Goal: Transaction & Acquisition: Download file/media

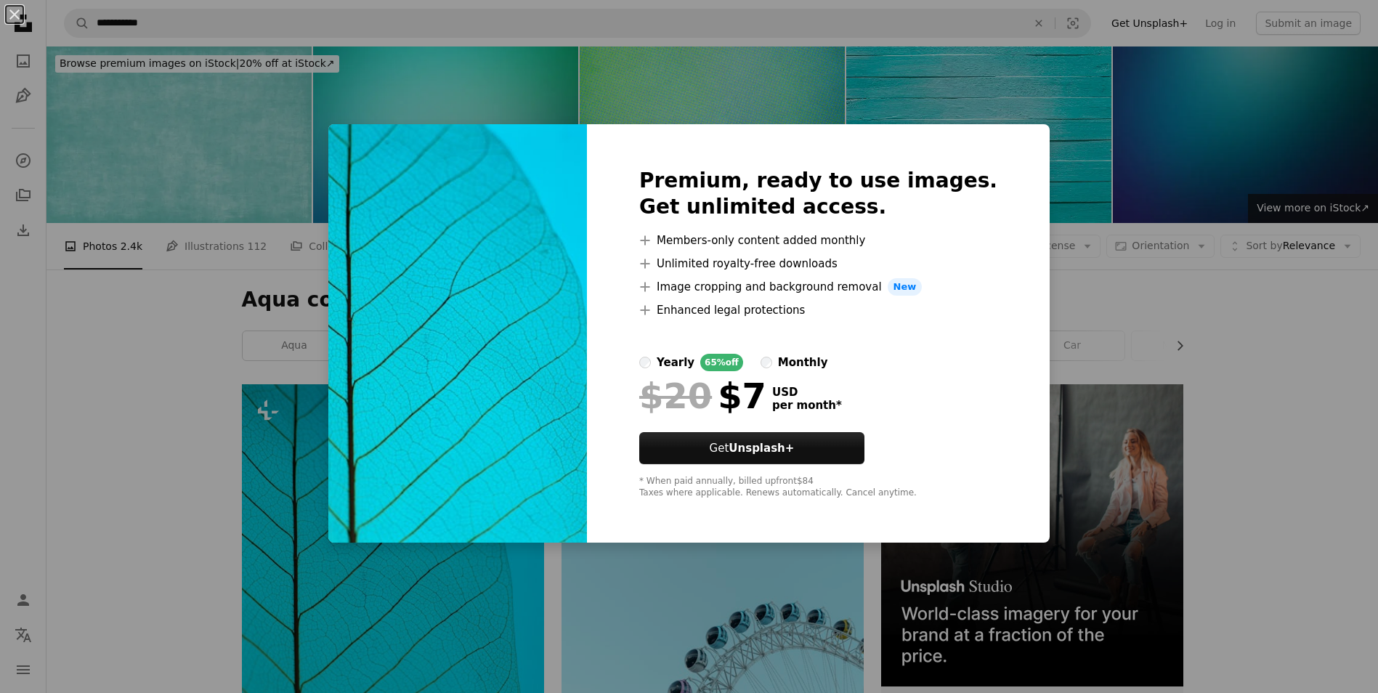
scroll to position [378, 0]
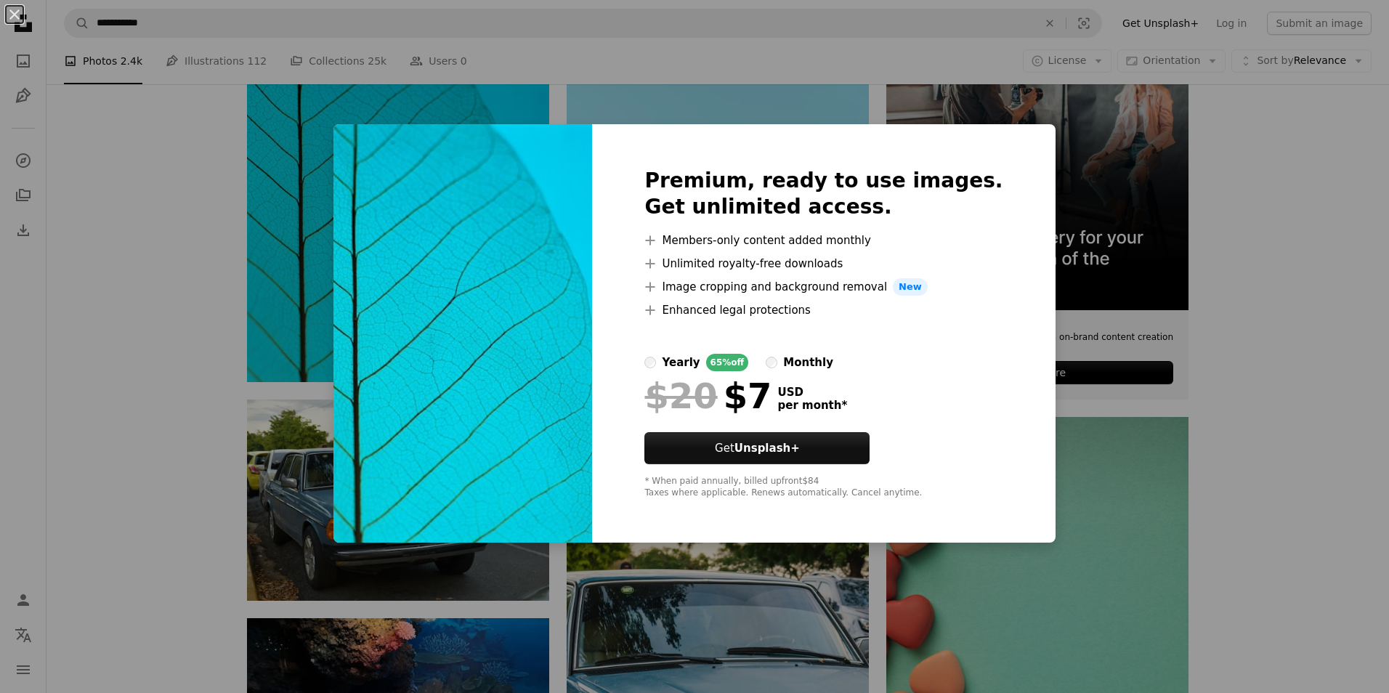
click at [344, 216] on div "An X shape Premium, ready to use images. Get unlimited access. A plus sign Memb…" at bounding box center [694, 346] width 1389 height 693
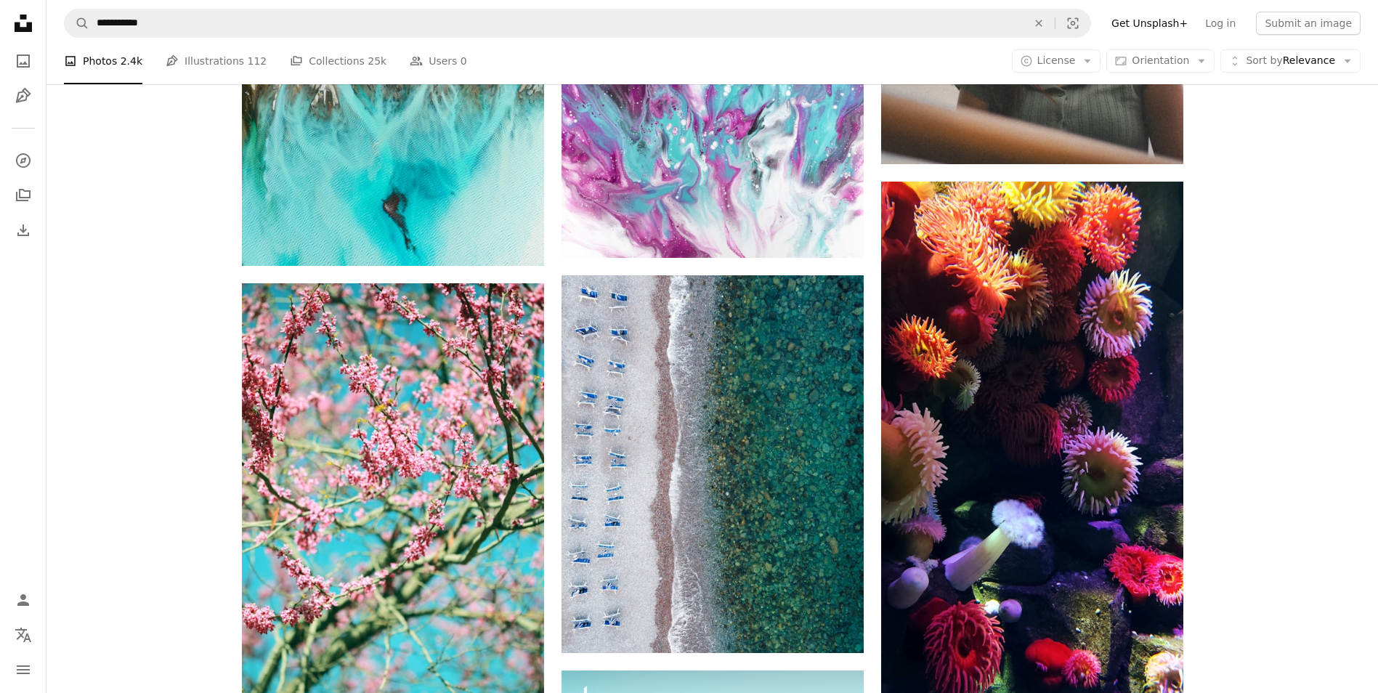
scroll to position [7557, 0]
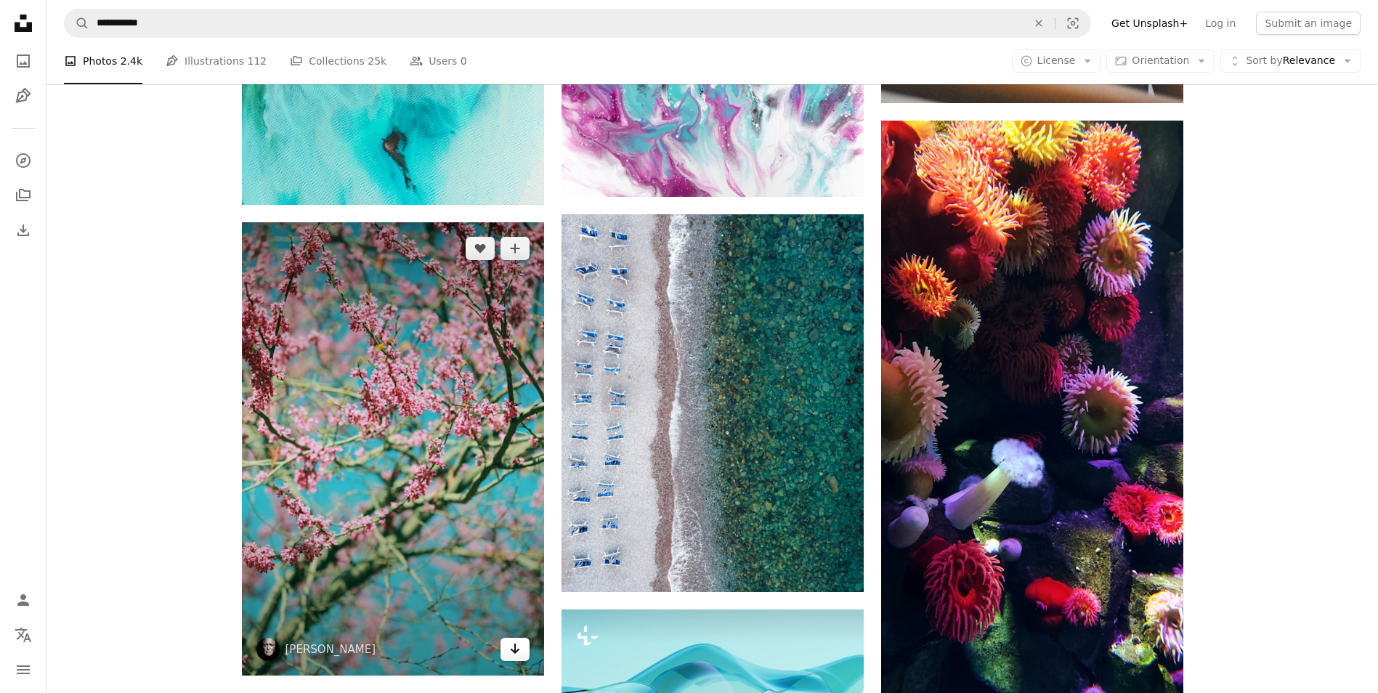
click at [519, 655] on icon "Arrow pointing down" at bounding box center [515, 648] width 12 height 17
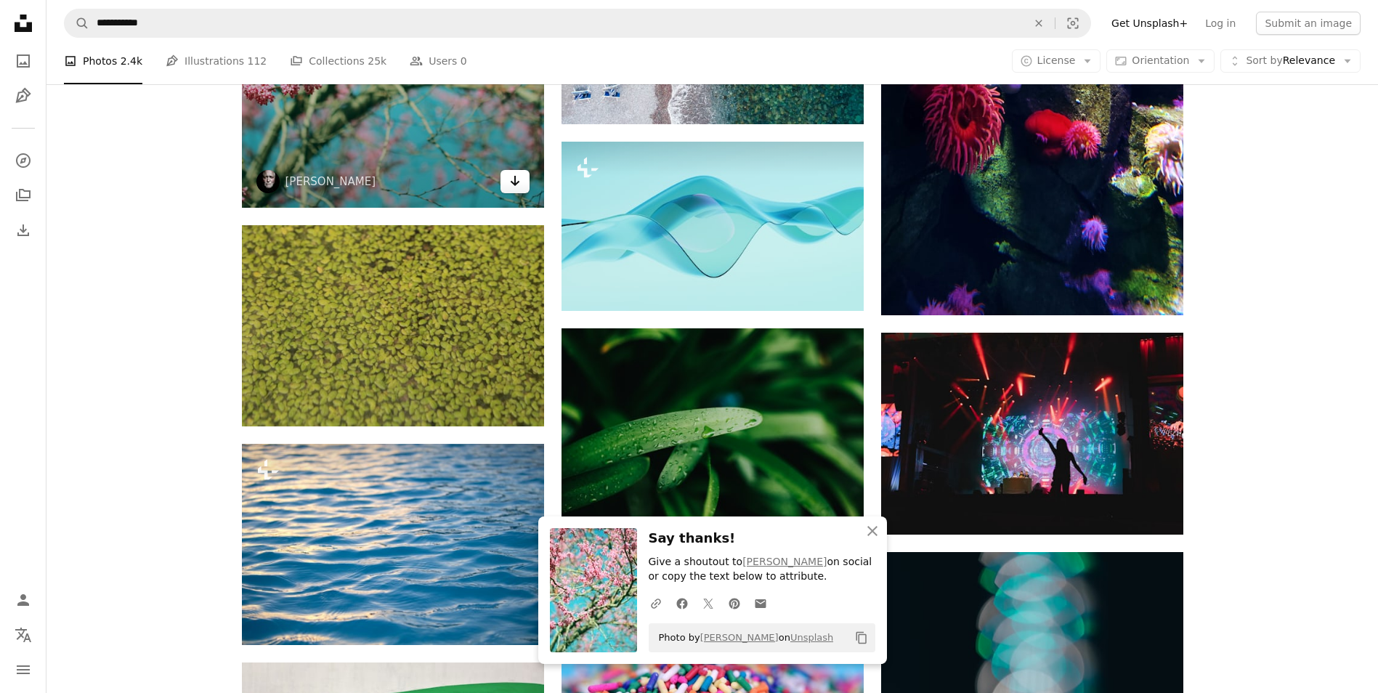
scroll to position [8109, 0]
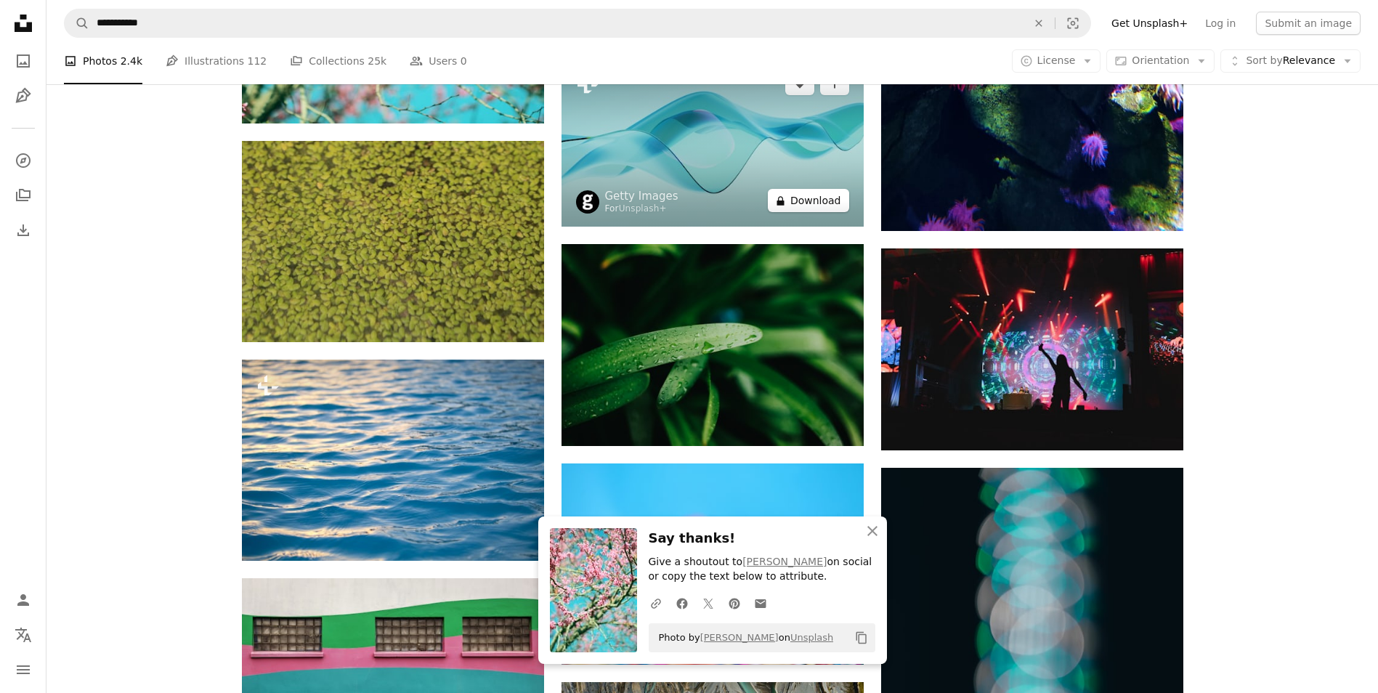
click at [820, 208] on button "A lock Download" at bounding box center [808, 200] width 81 height 23
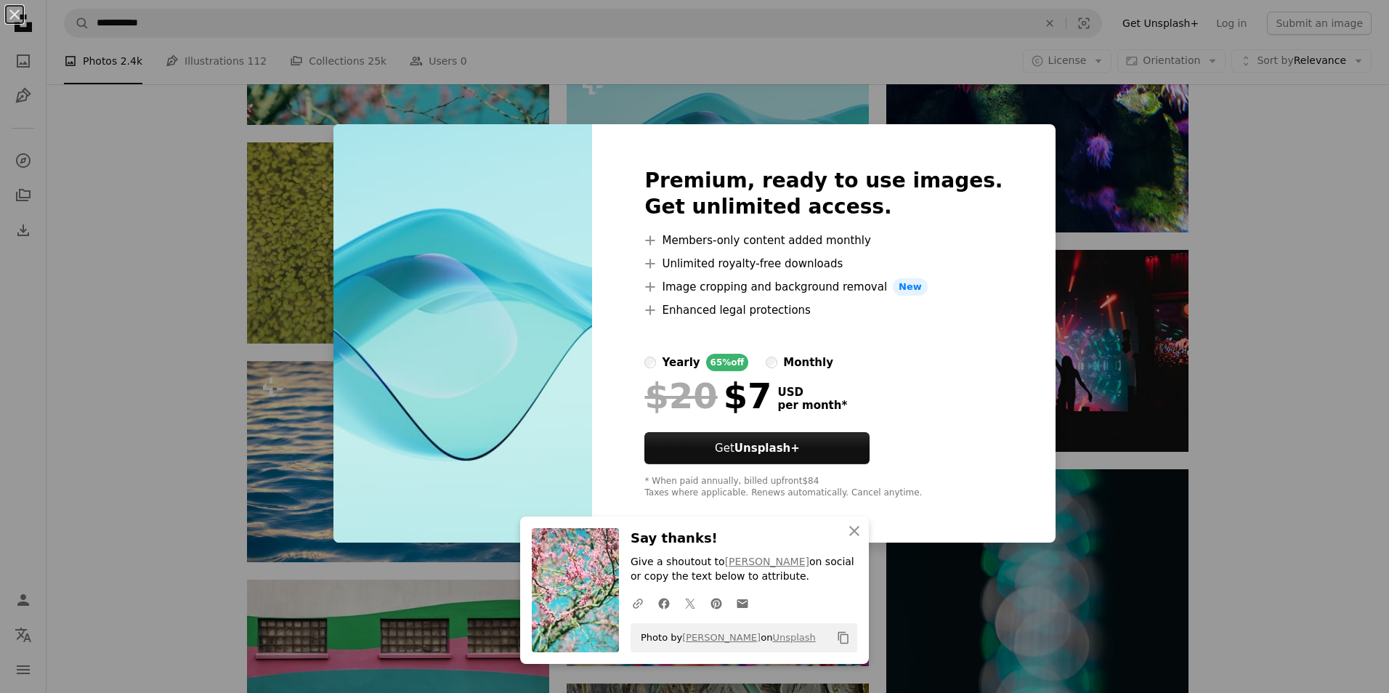
click at [167, 349] on div "An X shape Premium, ready to use images. Get unlimited access. A plus sign Memb…" at bounding box center [694, 346] width 1389 height 693
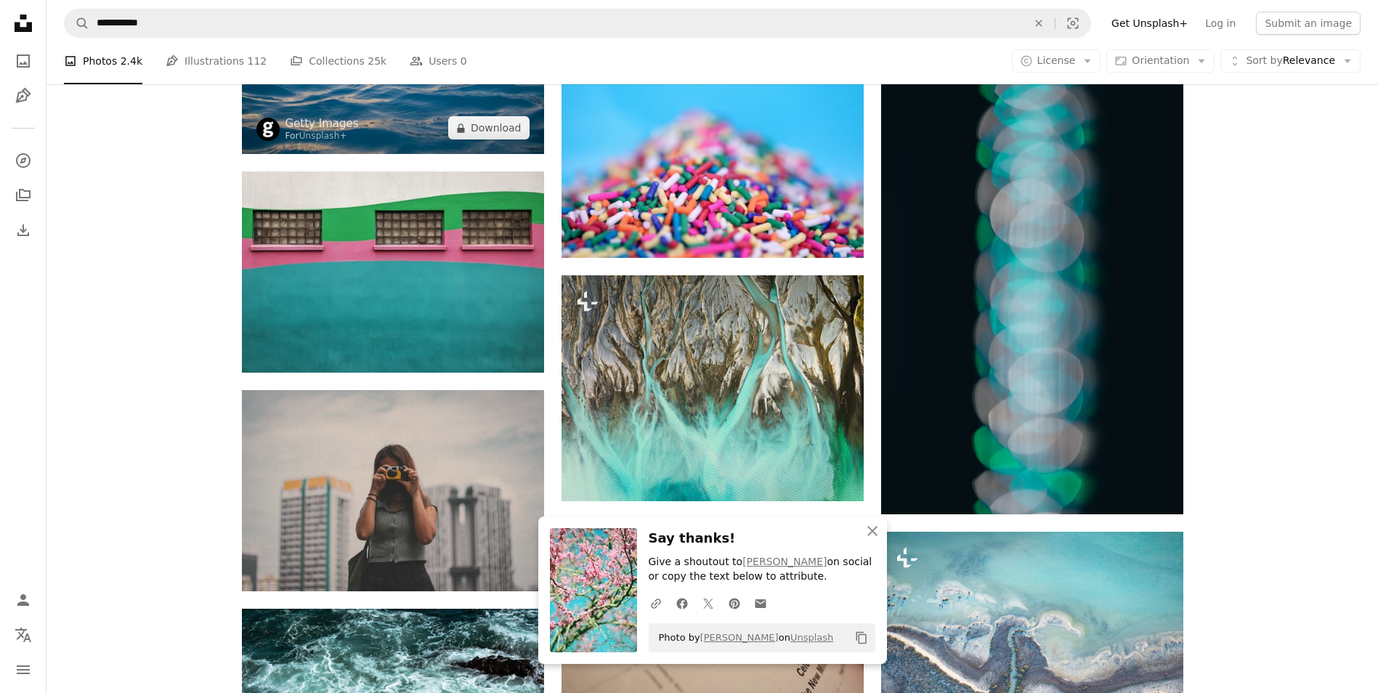
scroll to position [8661, 0]
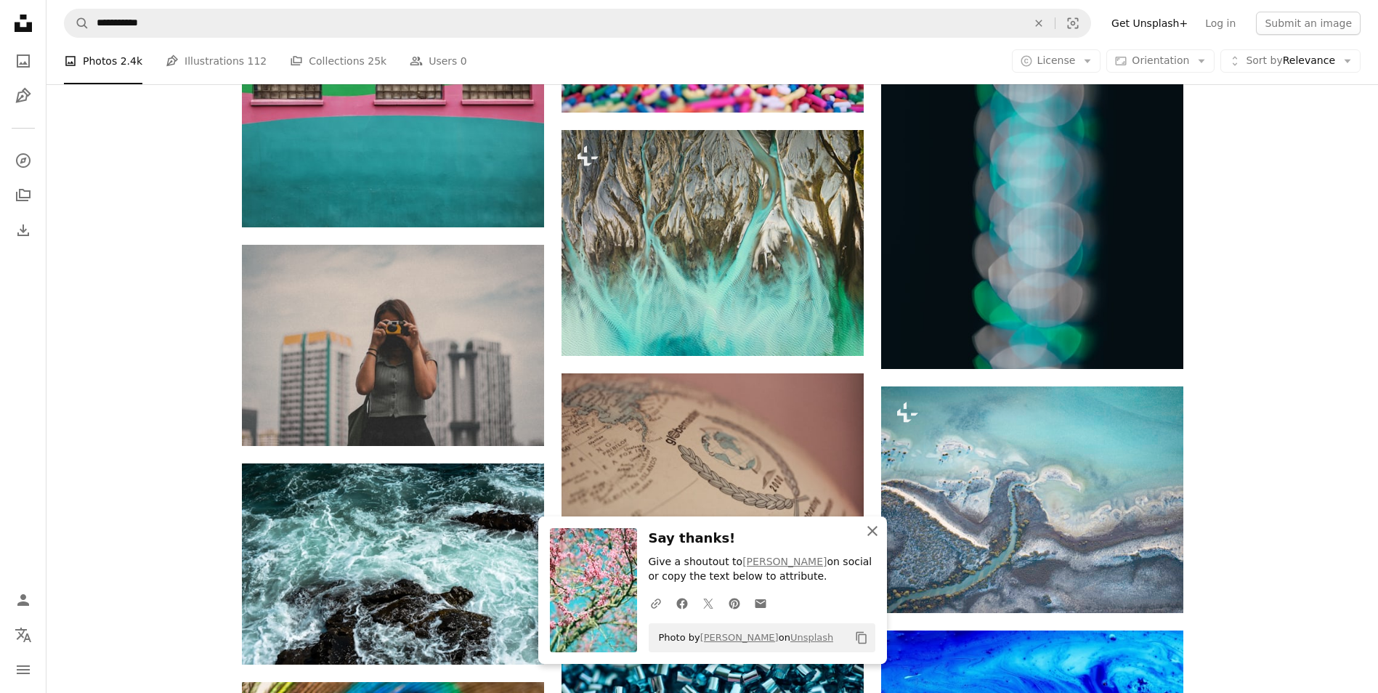
click at [870, 530] on icon "button" at bounding box center [873, 531] width 10 height 10
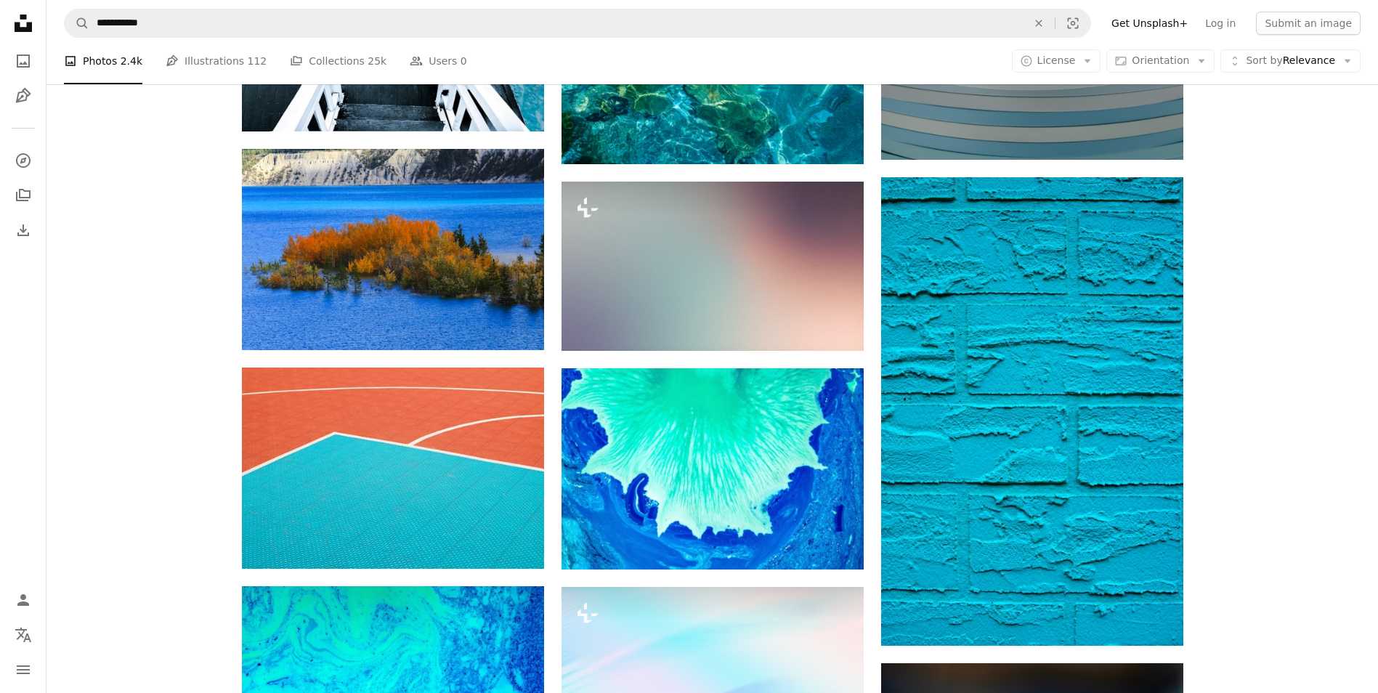
scroll to position [14125, 0]
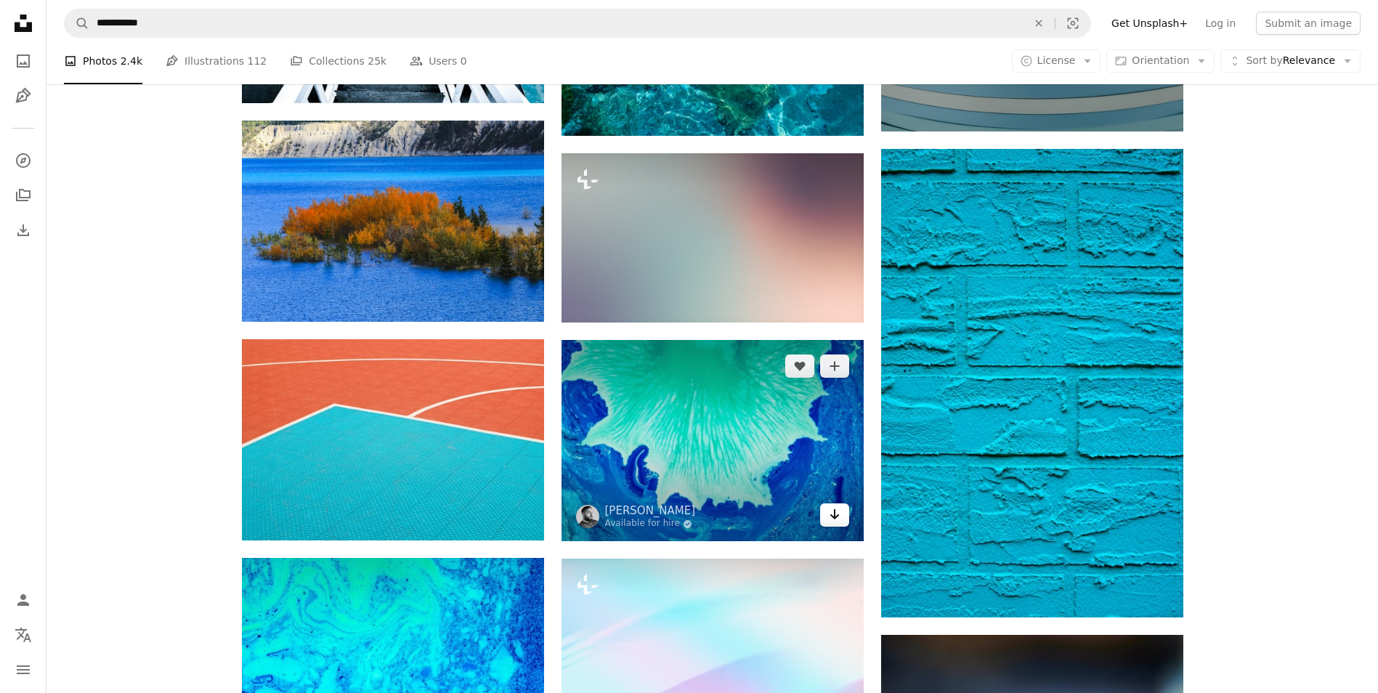
click at [839, 509] on icon "Arrow pointing down" at bounding box center [835, 514] width 12 height 17
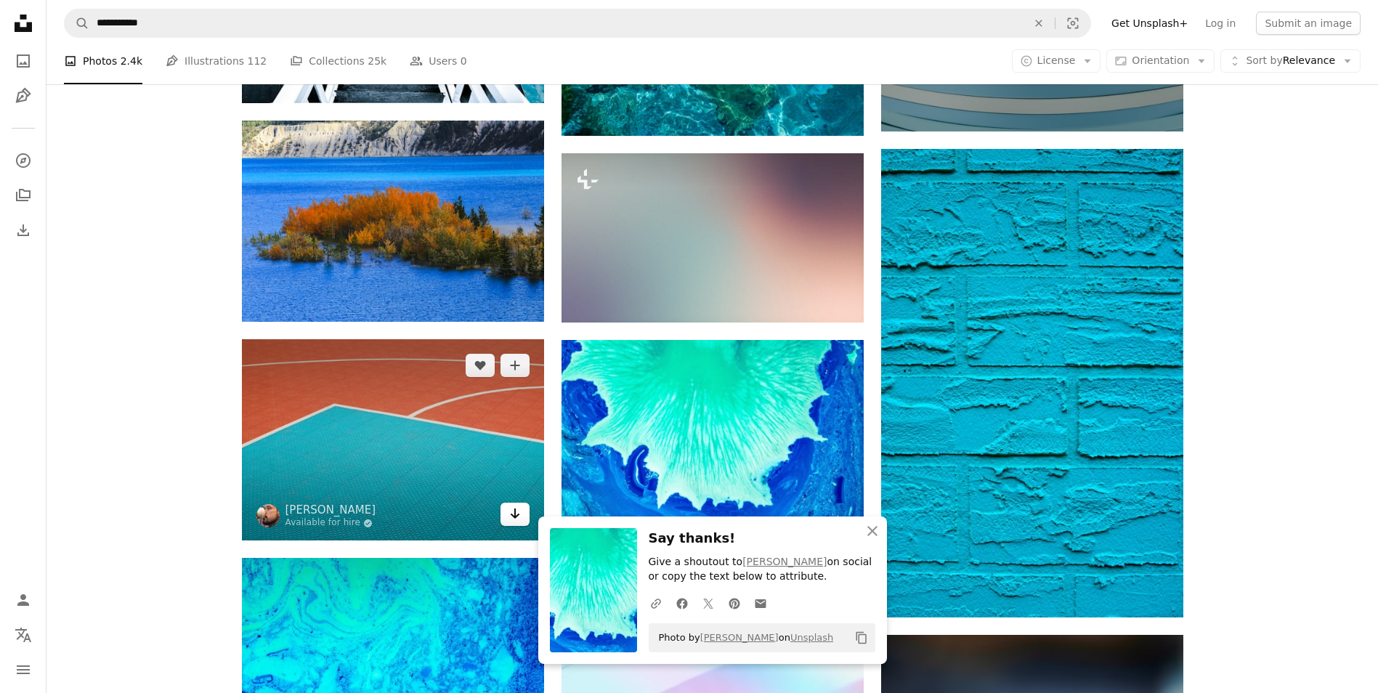
click at [518, 515] on icon "Download" at bounding box center [514, 514] width 9 height 10
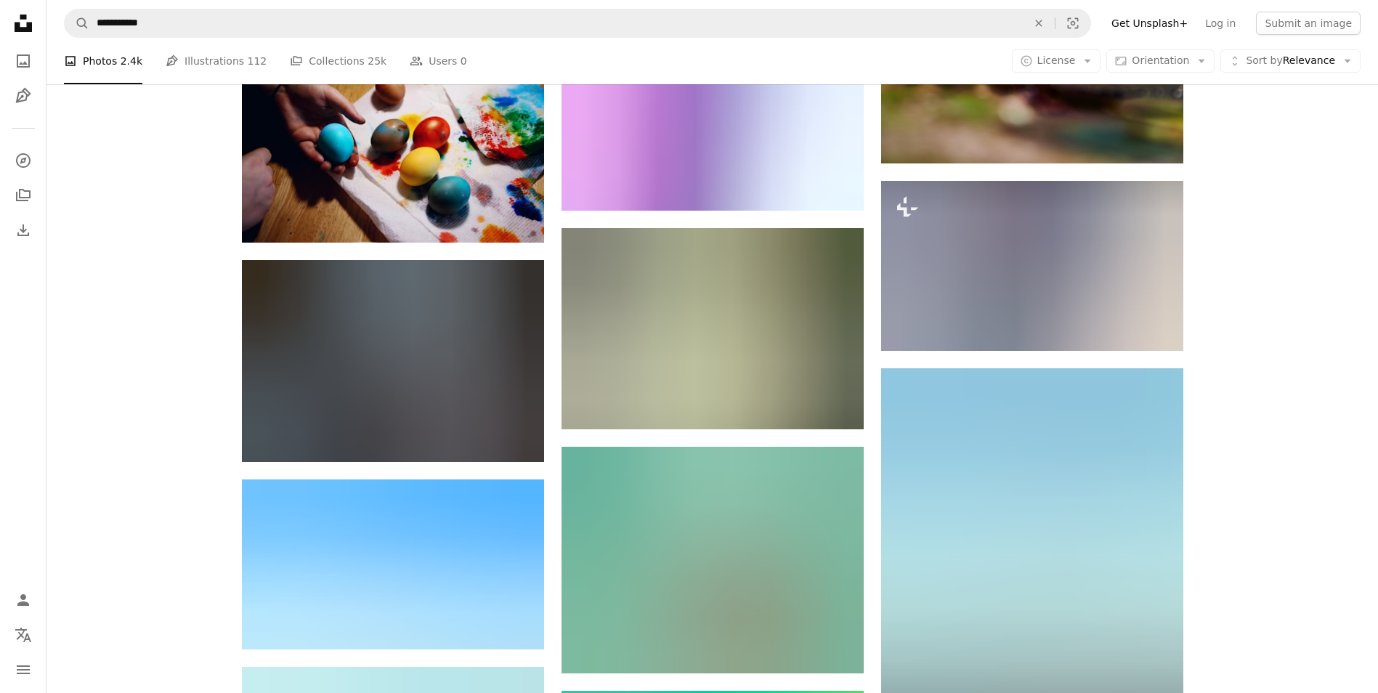
scroll to position [14997, 0]
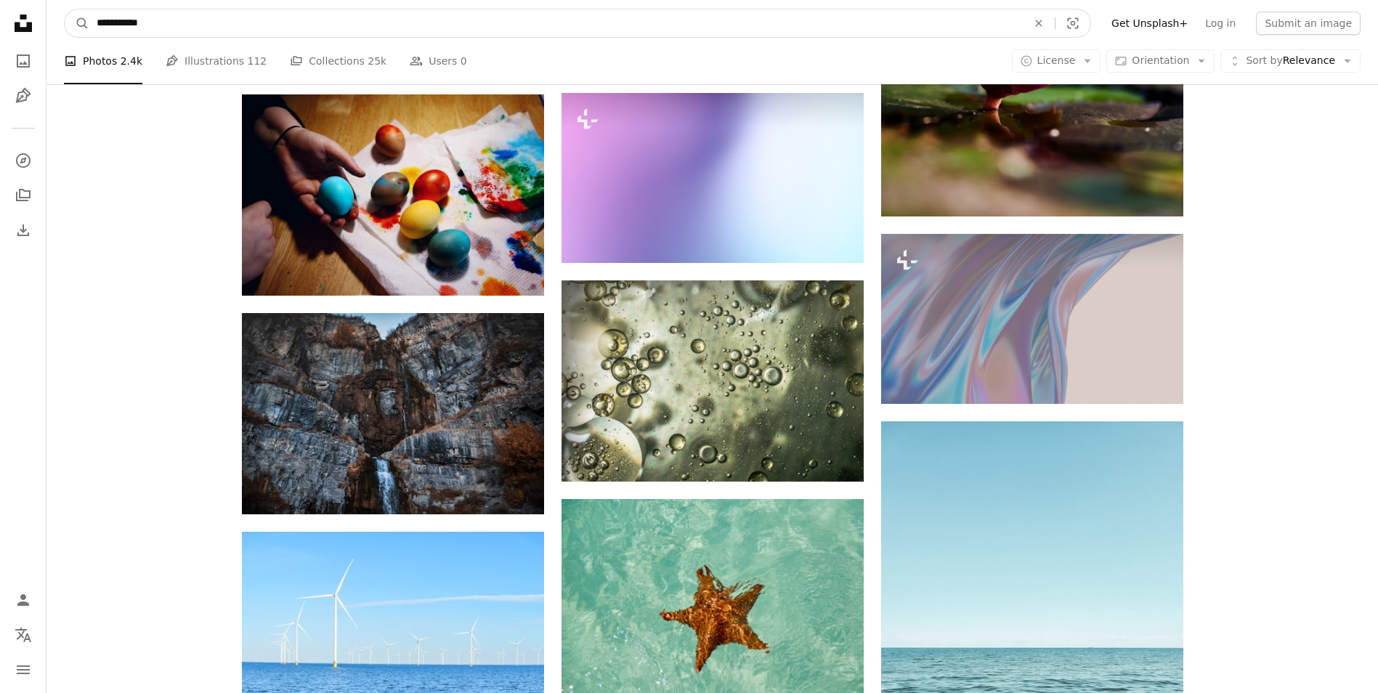
click at [159, 23] on input "**********" at bounding box center [556, 23] width 934 height 28
type input "**********"
click at [65, 9] on button "A magnifying glass" at bounding box center [77, 23] width 25 height 28
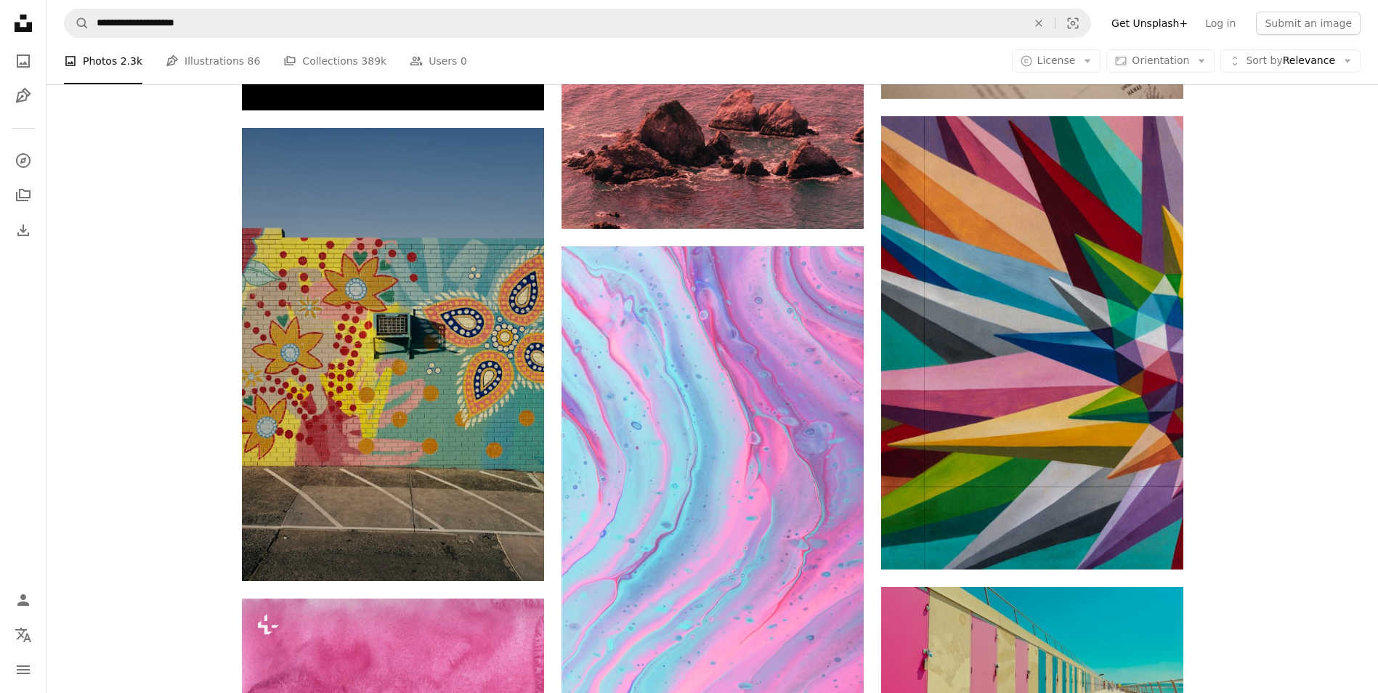
scroll to position [1424, 0]
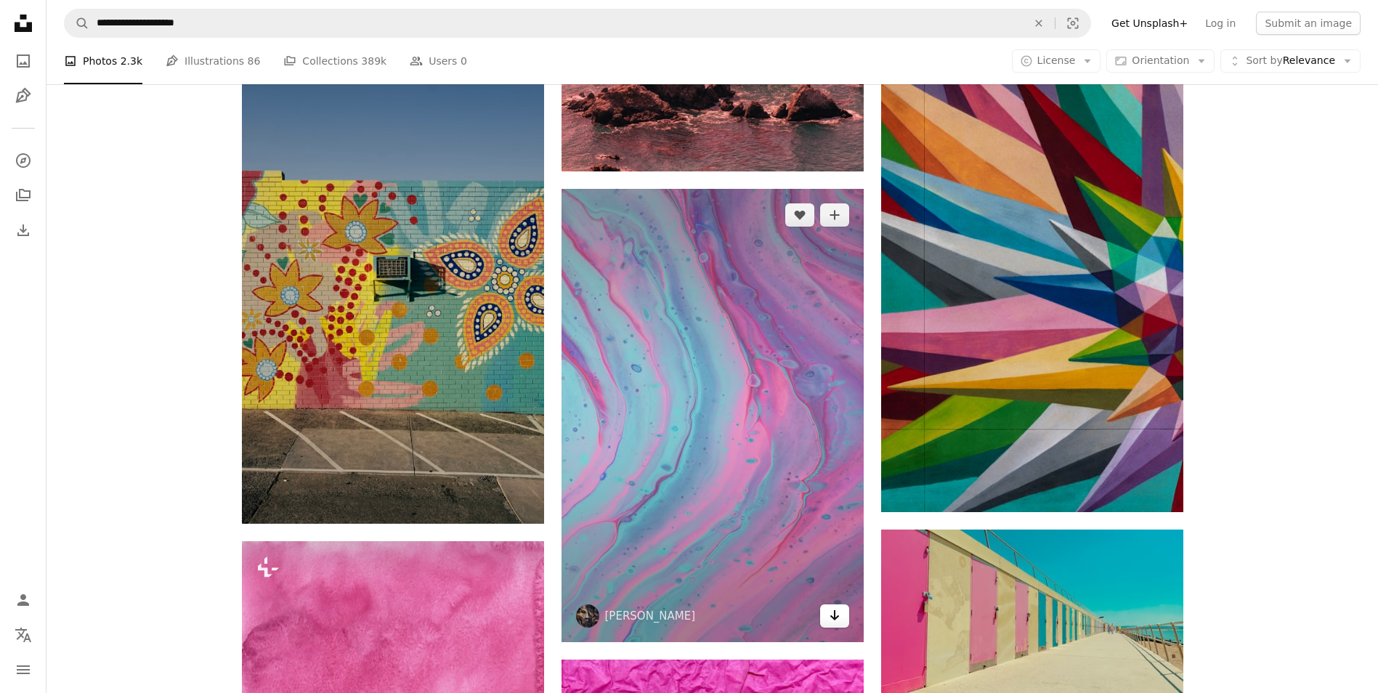
click at [833, 618] on icon "Download" at bounding box center [834, 615] width 9 height 10
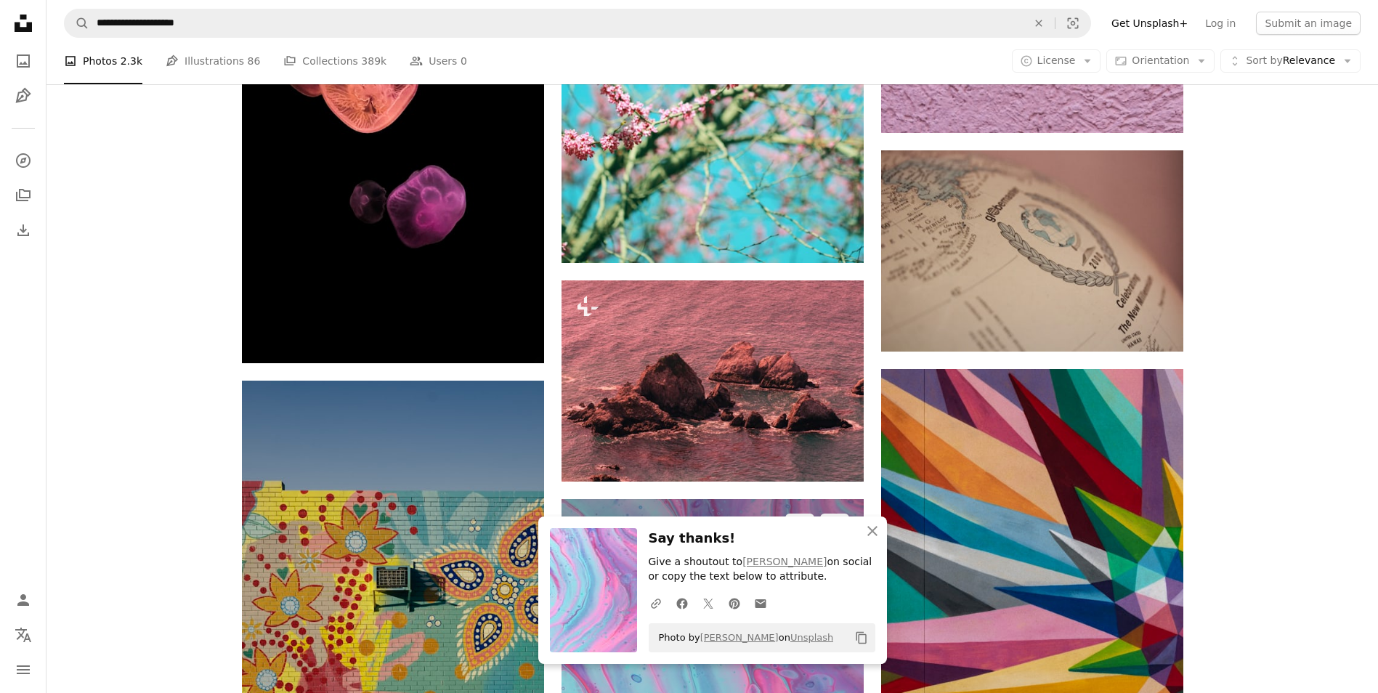
scroll to position [1104, 0]
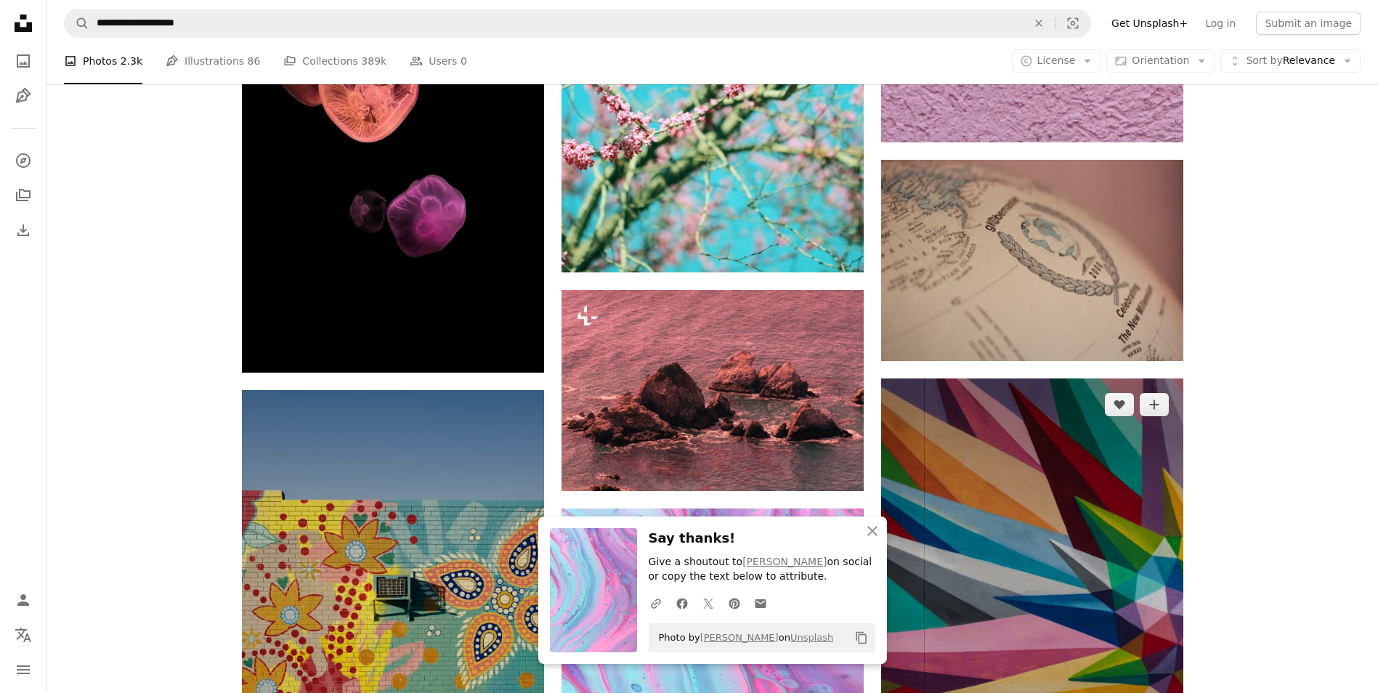
click at [1006, 582] on img at bounding box center [1032, 605] width 302 height 453
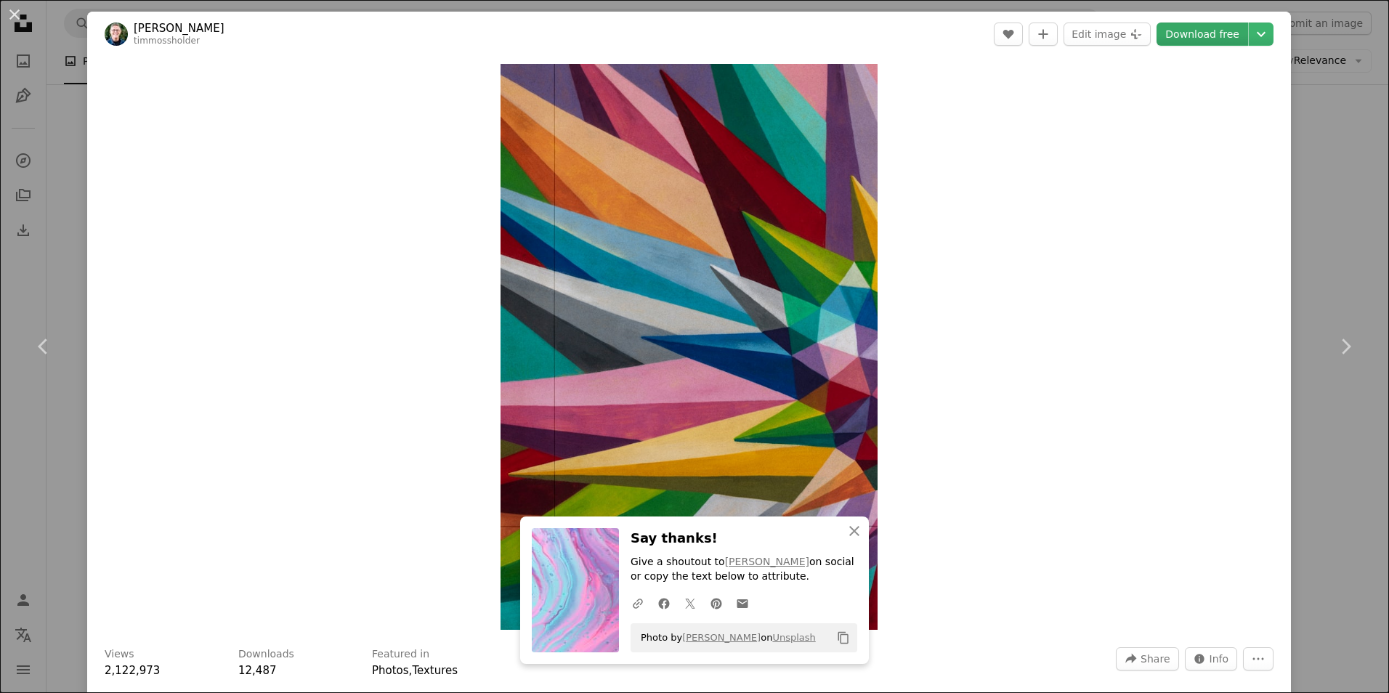
click at [1181, 31] on link "Download free" at bounding box center [1203, 34] width 92 height 23
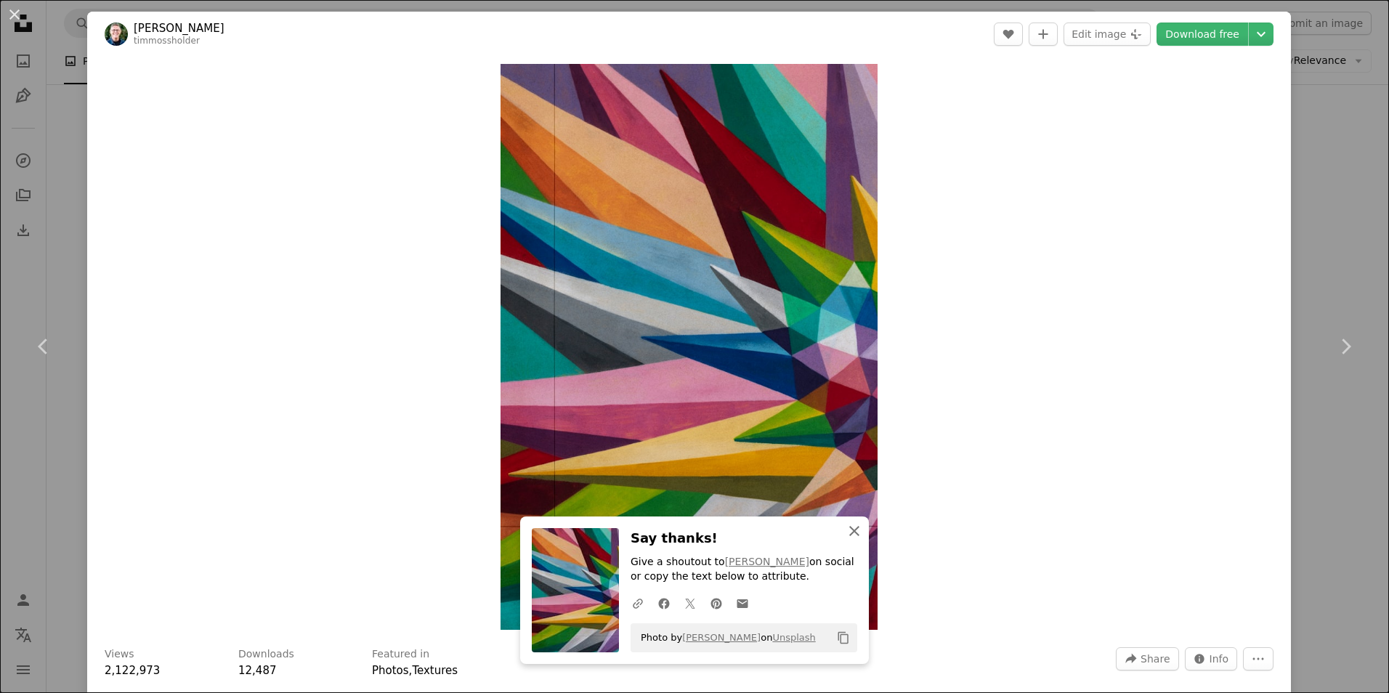
click at [850, 526] on icon "An X shape" at bounding box center [854, 530] width 17 height 17
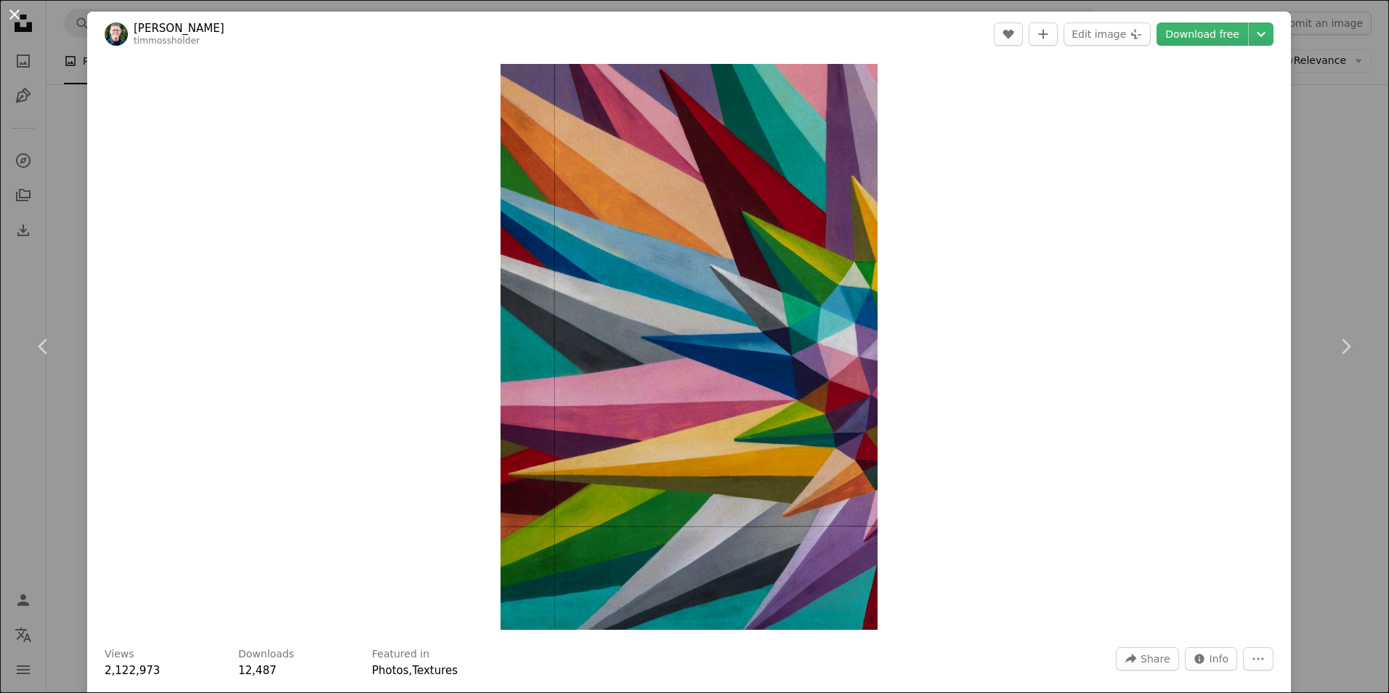
click at [15, 19] on button "An X shape" at bounding box center [14, 14] width 17 height 17
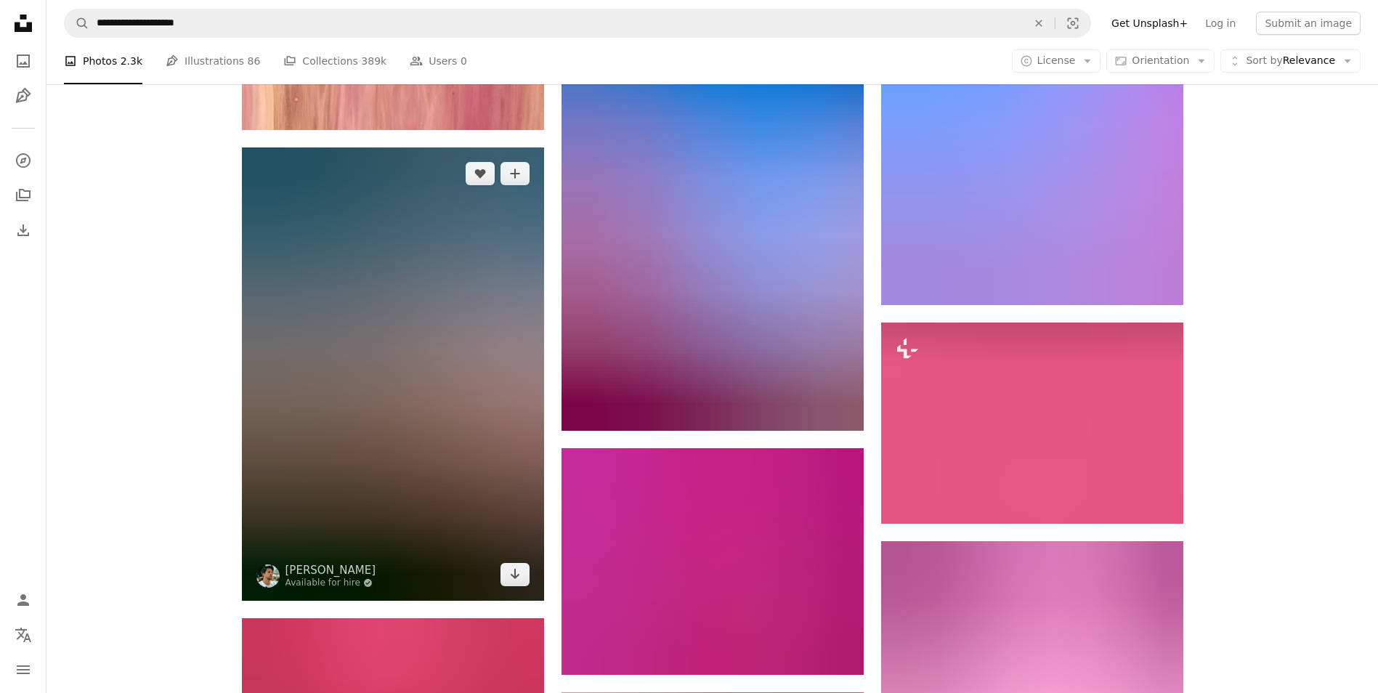
scroll to position [26535, 0]
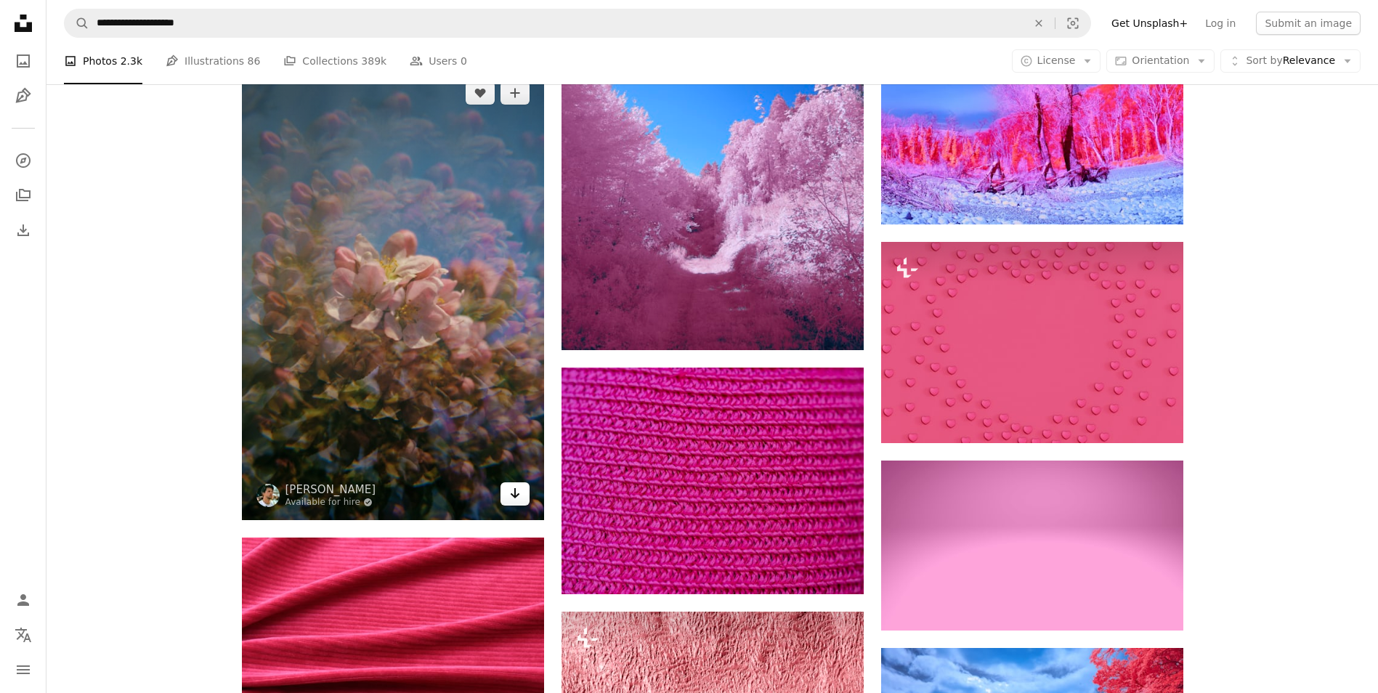
click at [512, 494] on icon "Arrow pointing down" at bounding box center [515, 493] width 12 height 17
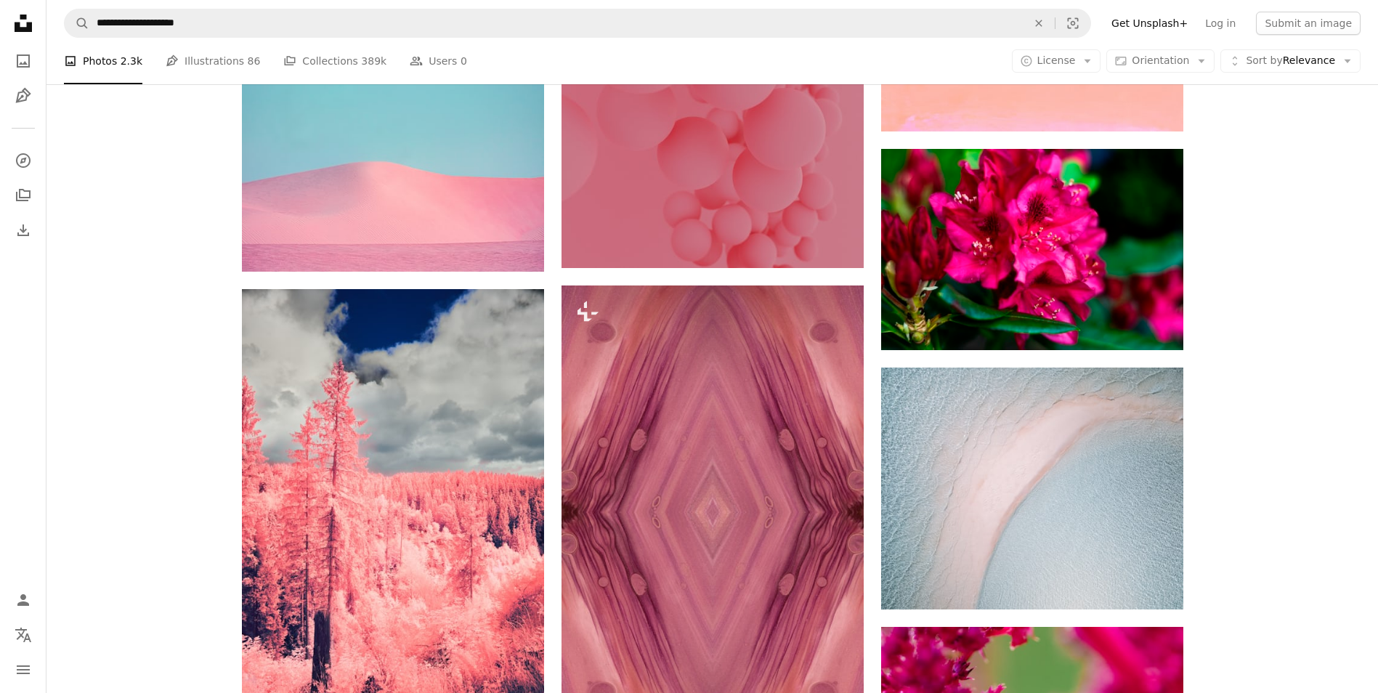
scroll to position [27814, 0]
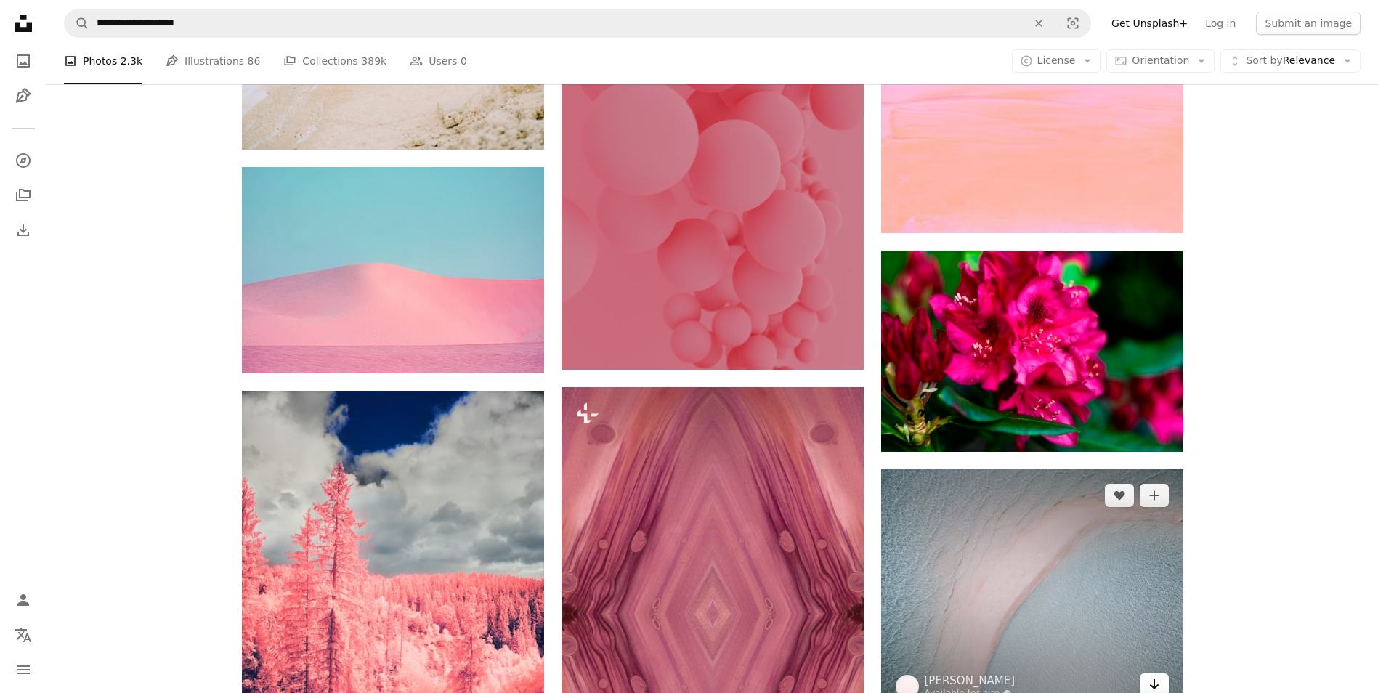
click at [1143, 686] on link "Arrow pointing down" at bounding box center [1154, 685] width 29 height 23
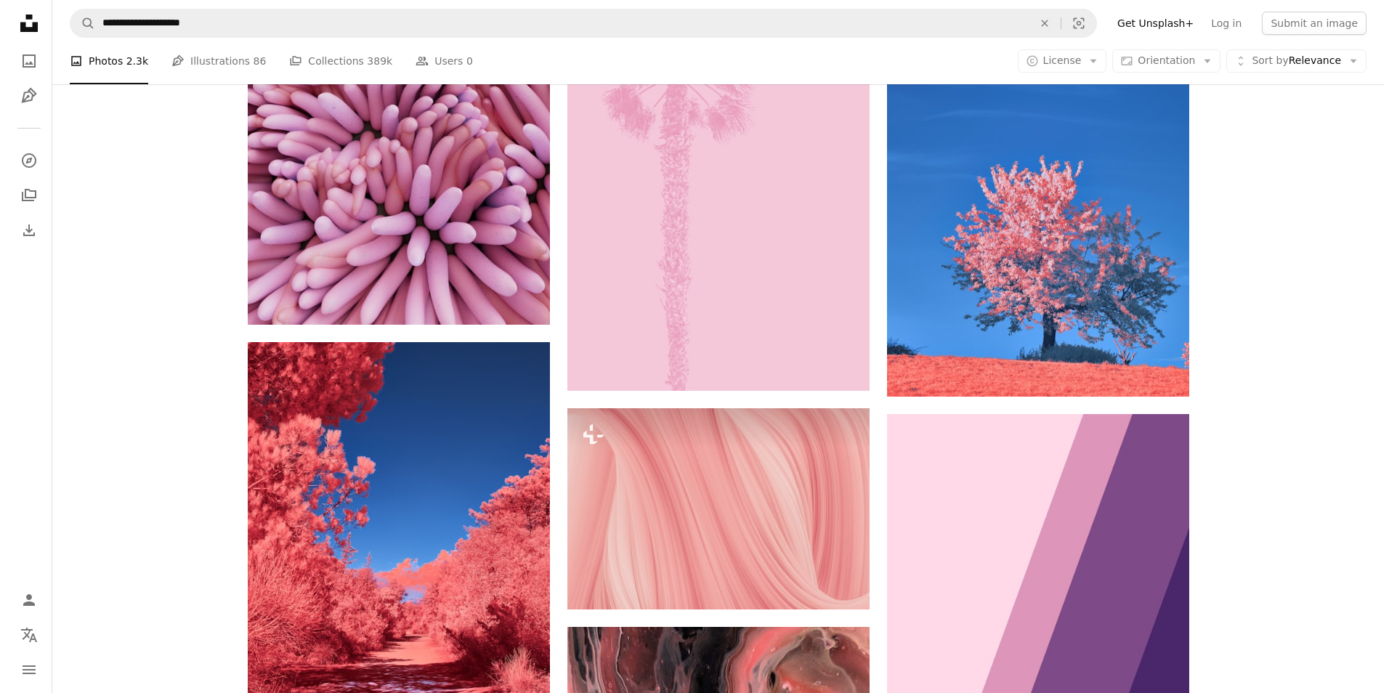
scroll to position [33249, 0]
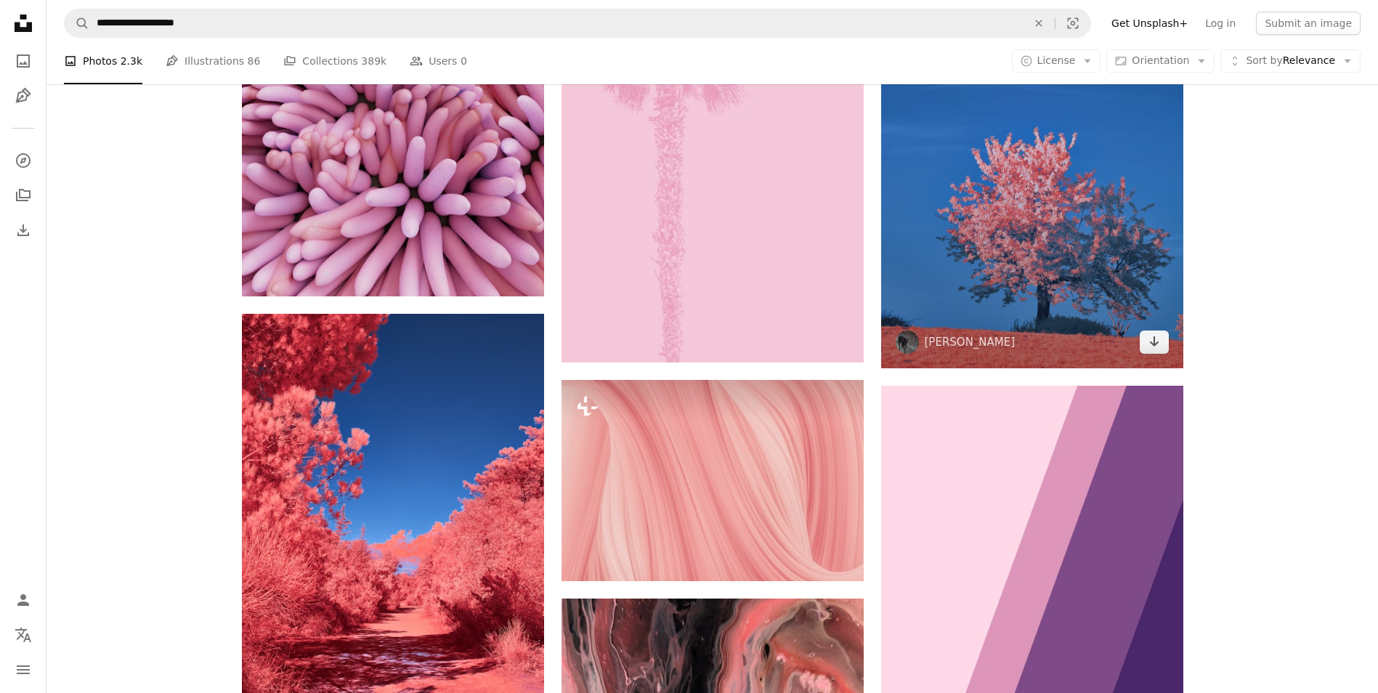
click at [921, 297] on img at bounding box center [1032, 141] width 302 height 453
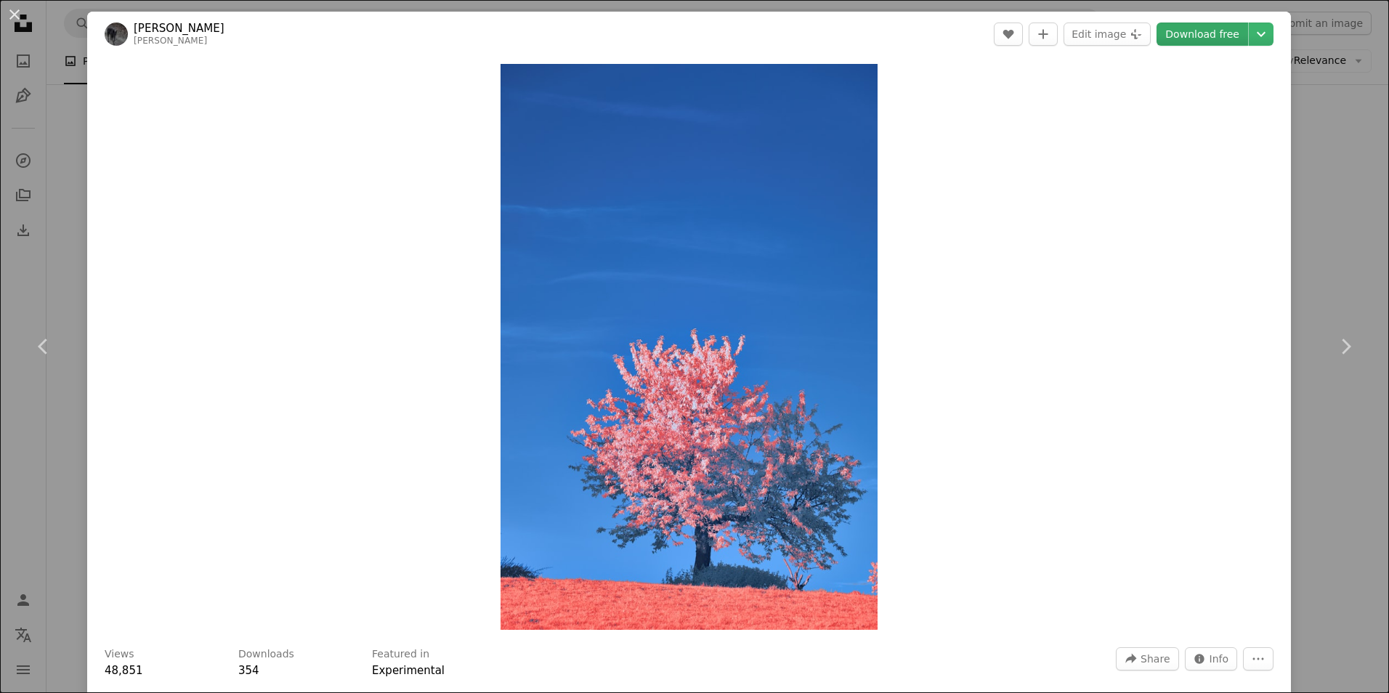
click at [1206, 36] on link "Download free" at bounding box center [1203, 34] width 92 height 23
